Goal: Transaction & Acquisition: Download file/media

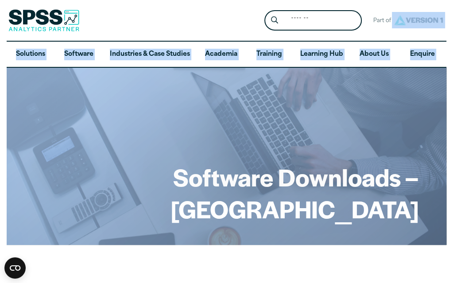
drag, startPoint x: 452, startPoint y: 35, endPoint x: 451, endPoint y: 99, distance: 64.6
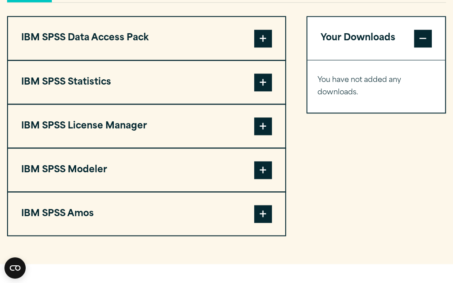
scroll to position [678, 0]
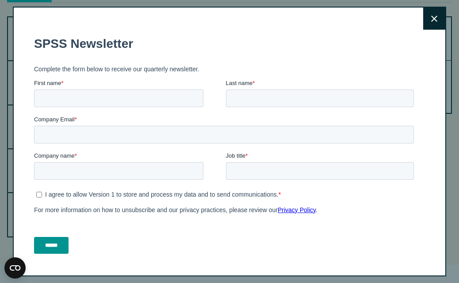
click at [423, 21] on button "Close" at bounding box center [434, 19] width 22 height 22
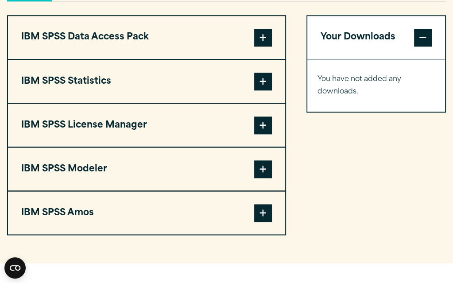
click at [258, 90] on span at bounding box center [263, 82] width 18 height 18
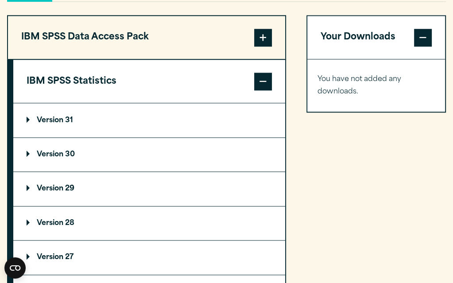
click at [144, 171] on summary "Version 30" at bounding box center [149, 155] width 272 height 34
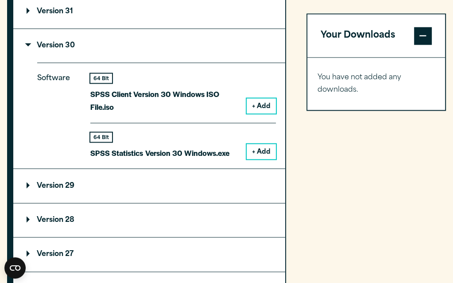
scroll to position [795, 0]
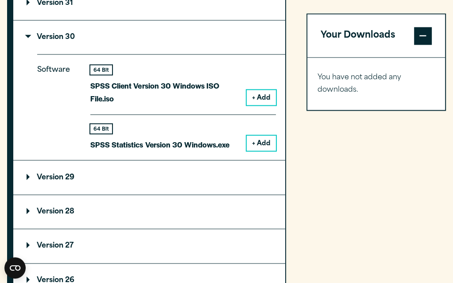
click at [257, 150] on button "+ Add" at bounding box center [260, 142] width 29 height 15
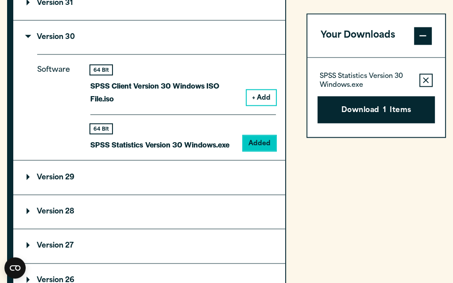
click at [393, 131] on div "SPSS Statistics Version 30 Windows.exe Remove this item from your software down…" at bounding box center [376, 97] width 138 height 79
click at [380, 110] on button "Download 1 Items" at bounding box center [375, 109] width 117 height 27
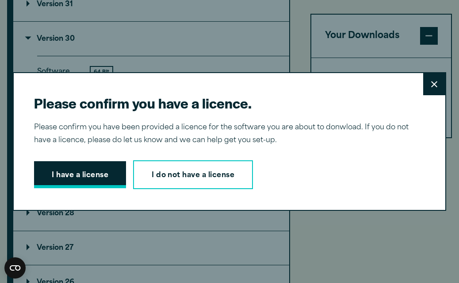
click at [91, 170] on button "I have a license" at bounding box center [80, 174] width 92 height 27
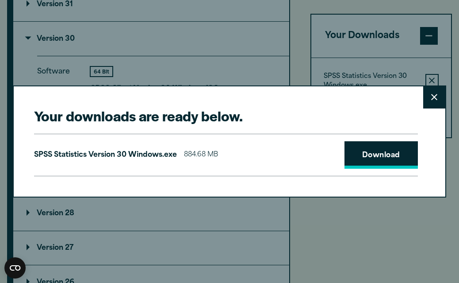
click at [374, 158] on link "Download" at bounding box center [381, 154] width 73 height 27
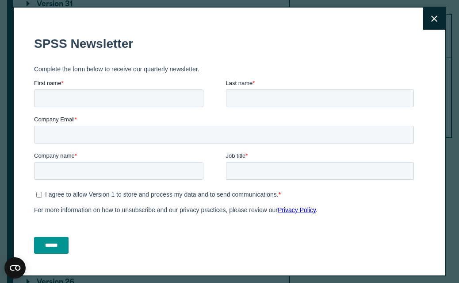
click at [431, 21] on icon at bounding box center [434, 18] width 6 height 7
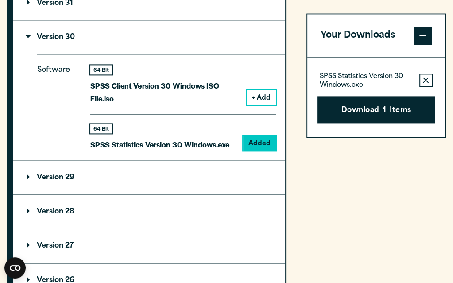
click at [334, 176] on div "Your Downloads SPSS Statistics Version 30 Windows.exe Remove this item from you…" at bounding box center [375, 164] width 139 height 532
